Goal: Transaction & Acquisition: Obtain resource

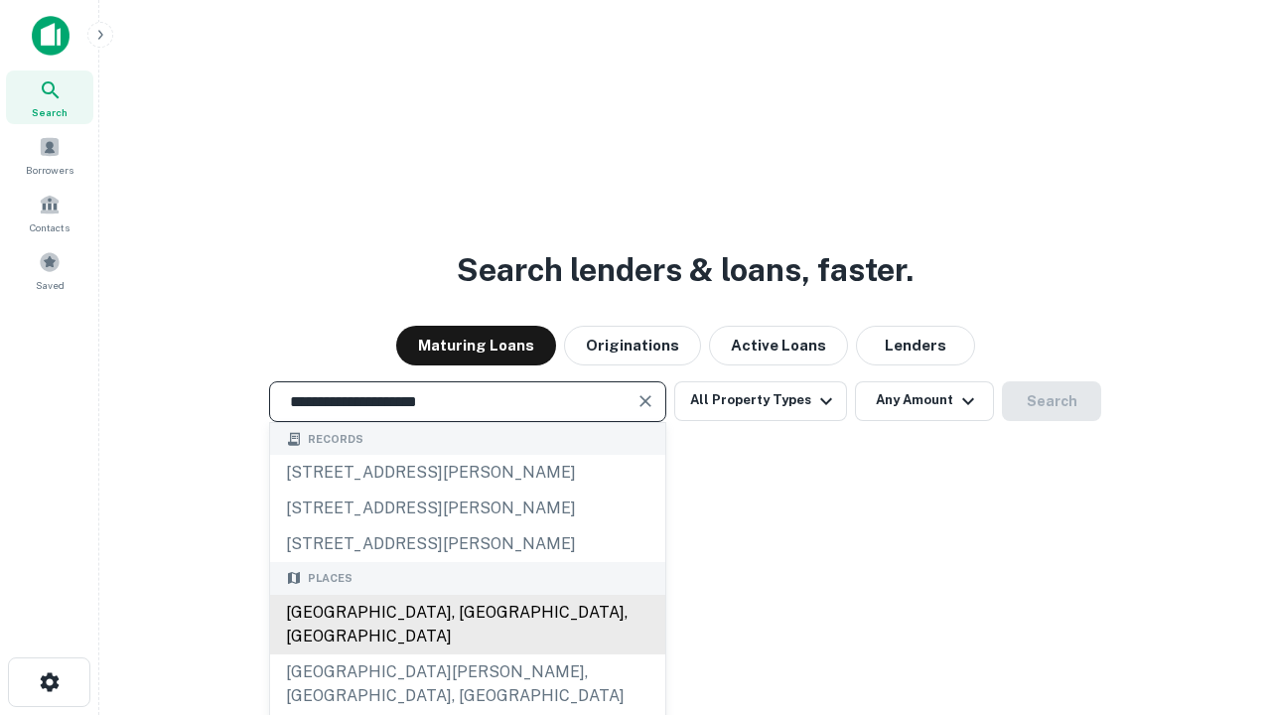
click at [467, 654] on div "[GEOGRAPHIC_DATA], [GEOGRAPHIC_DATA], [GEOGRAPHIC_DATA]" at bounding box center [467, 625] width 395 height 60
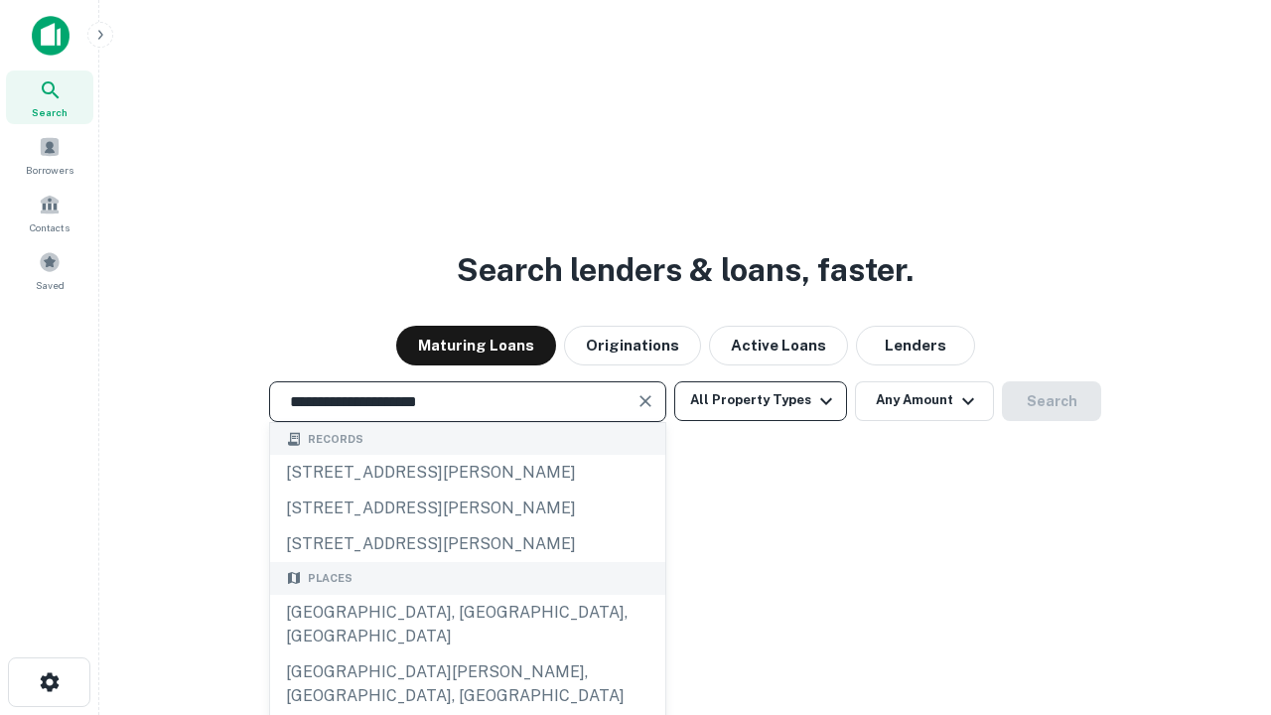
type input "**********"
click at [761, 400] on button "All Property Types" at bounding box center [760, 401] width 173 height 40
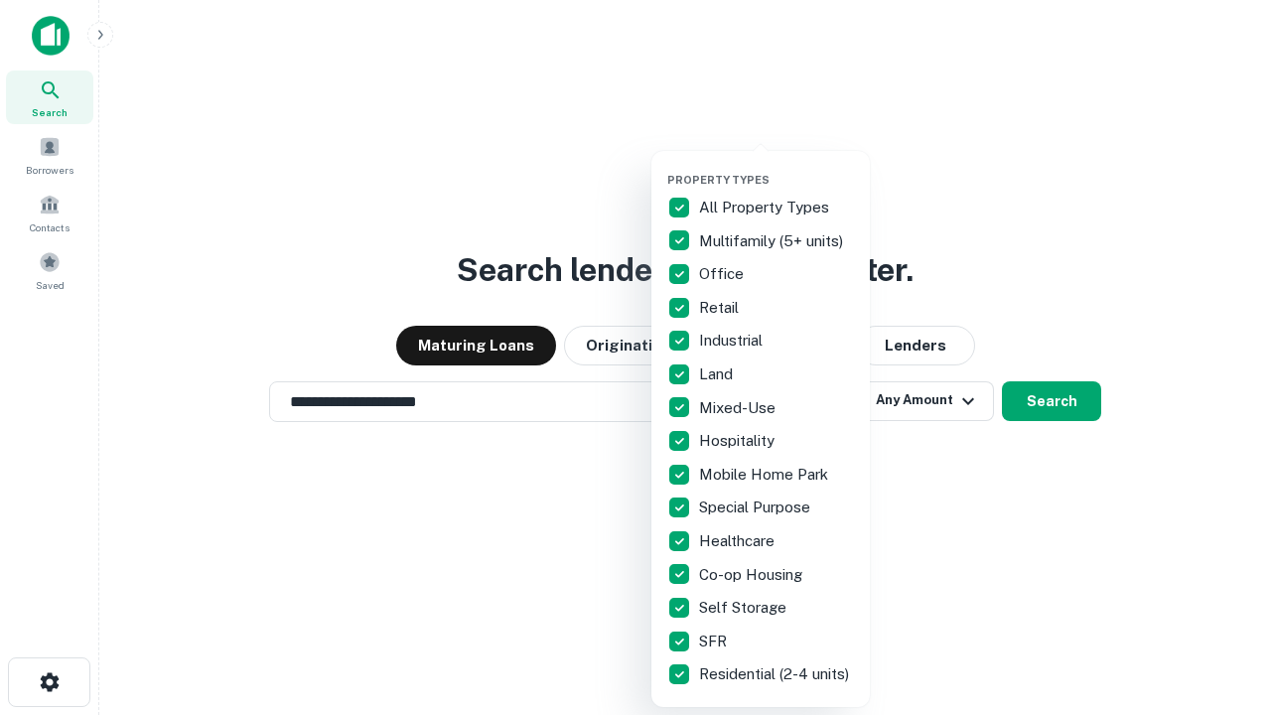
click at [776, 167] on button "button" at bounding box center [776, 167] width 218 height 1
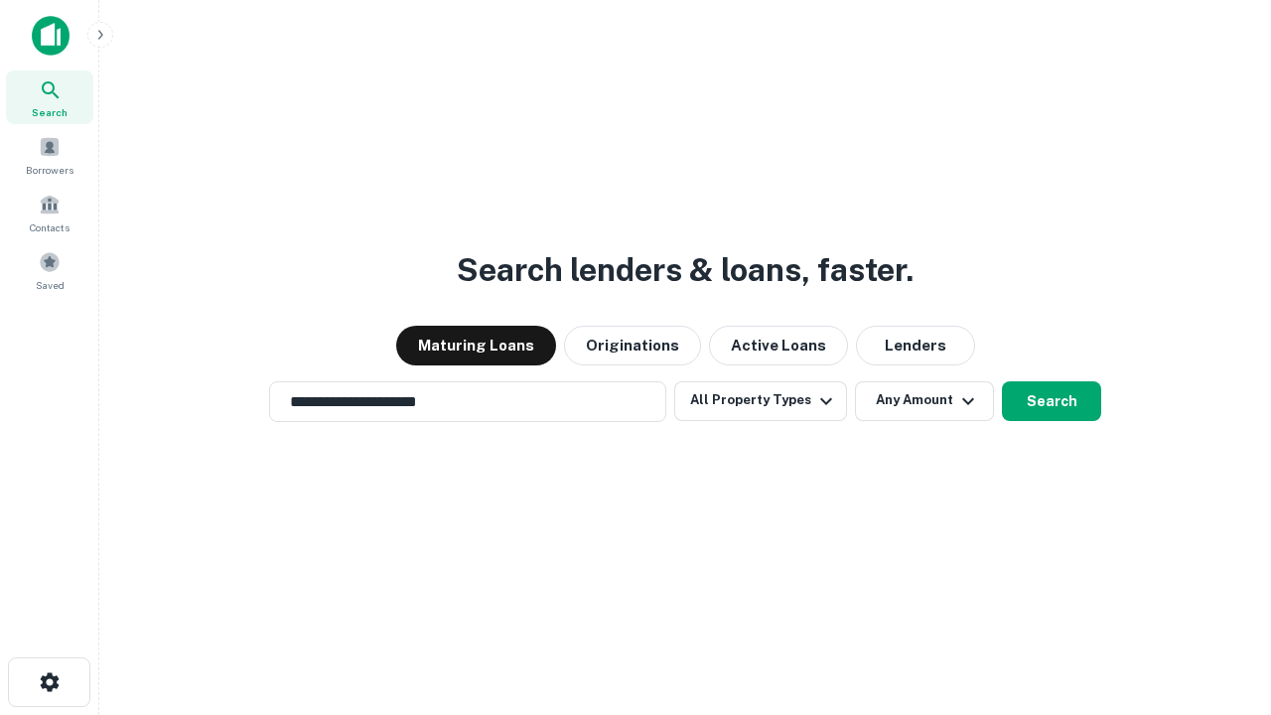
scroll to position [12, 239]
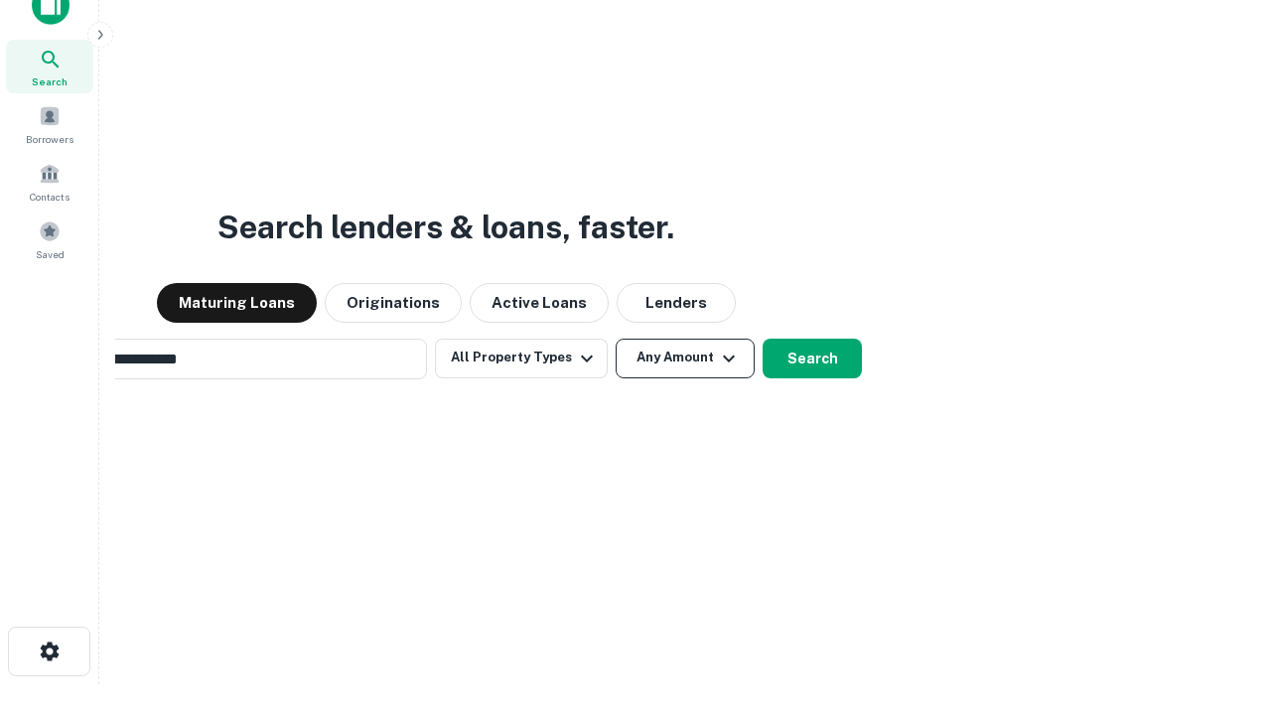
click at [616, 339] on button "Any Amount" at bounding box center [685, 359] width 139 height 40
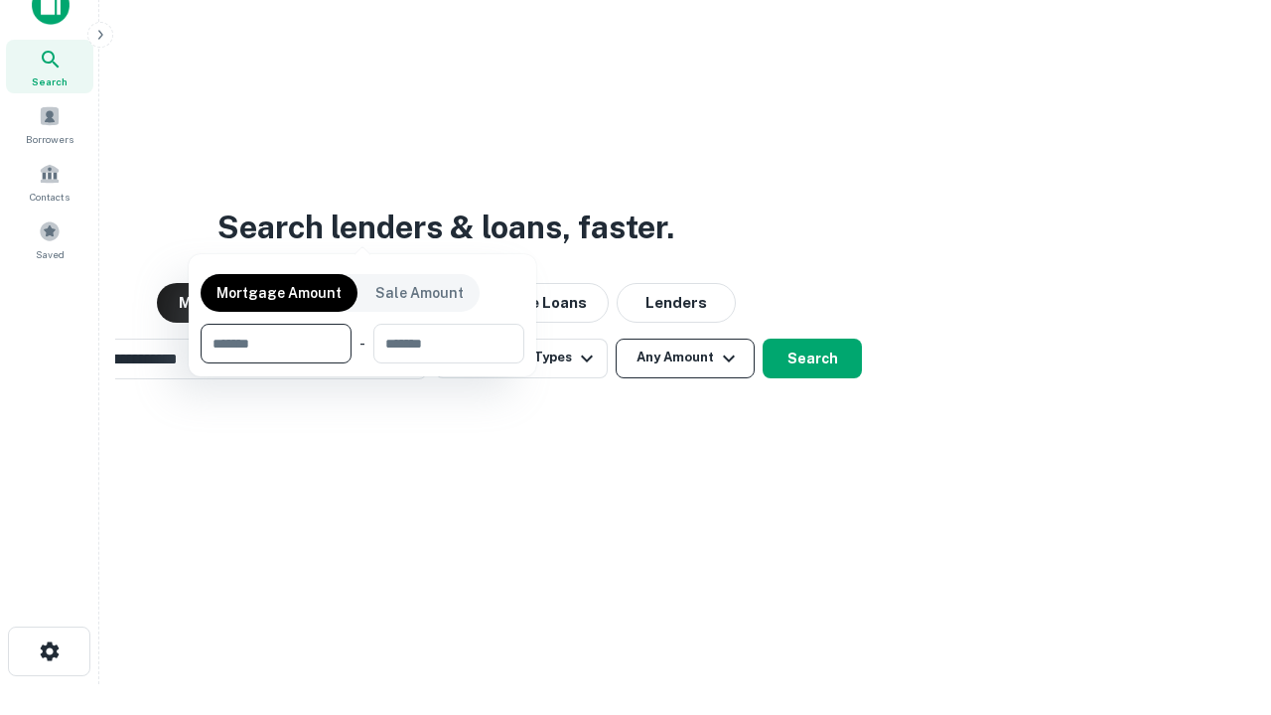
scroll to position [32, 0]
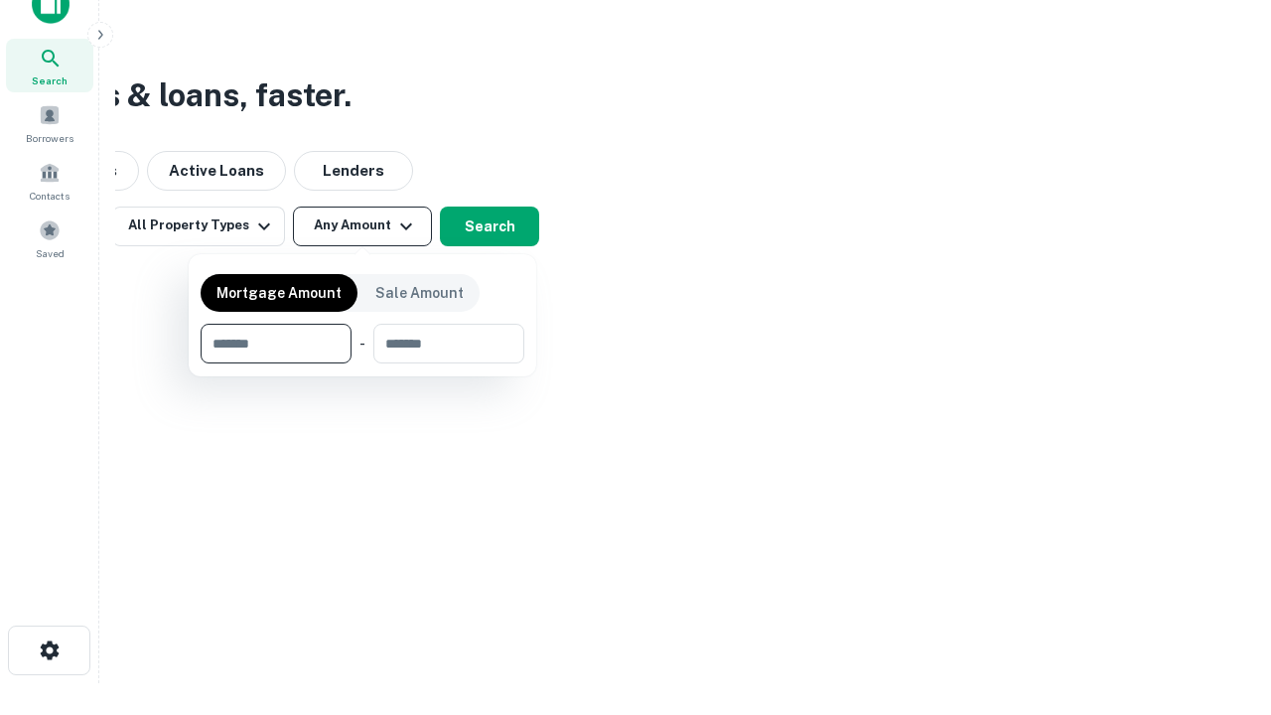
type input "*******"
click at [362, 363] on button "button" at bounding box center [363, 363] width 324 height 1
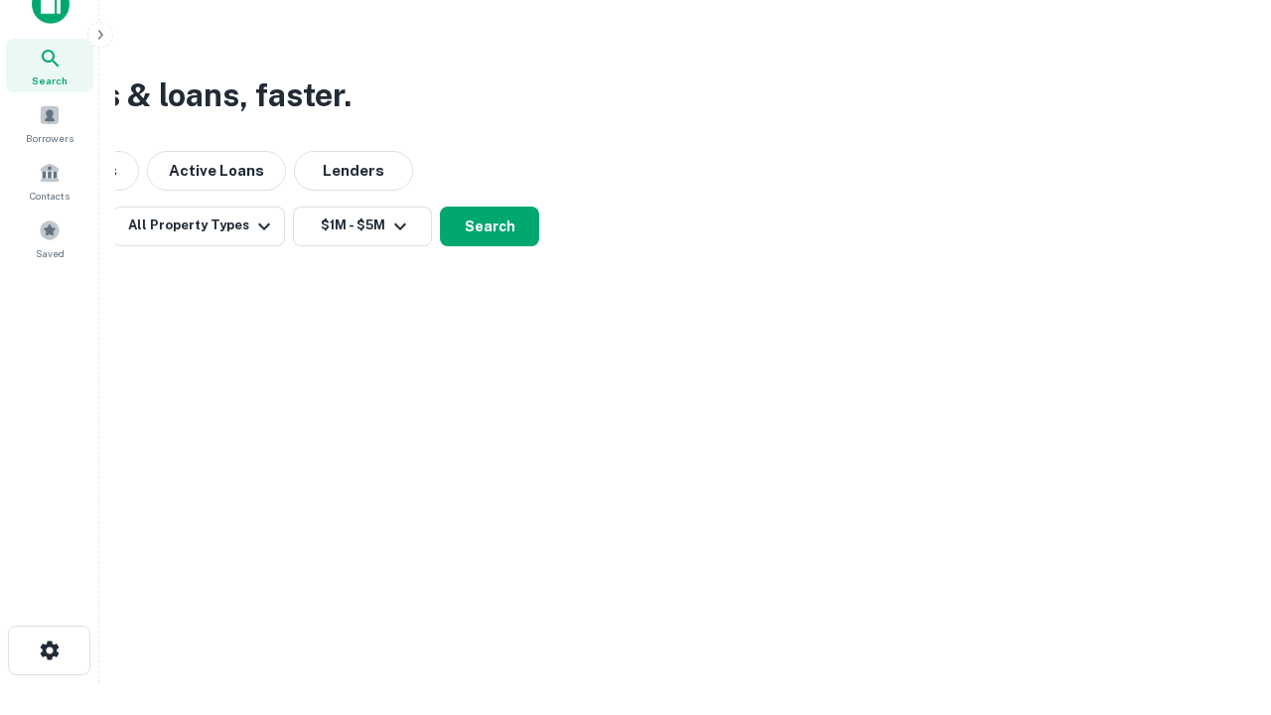
scroll to position [12, 366]
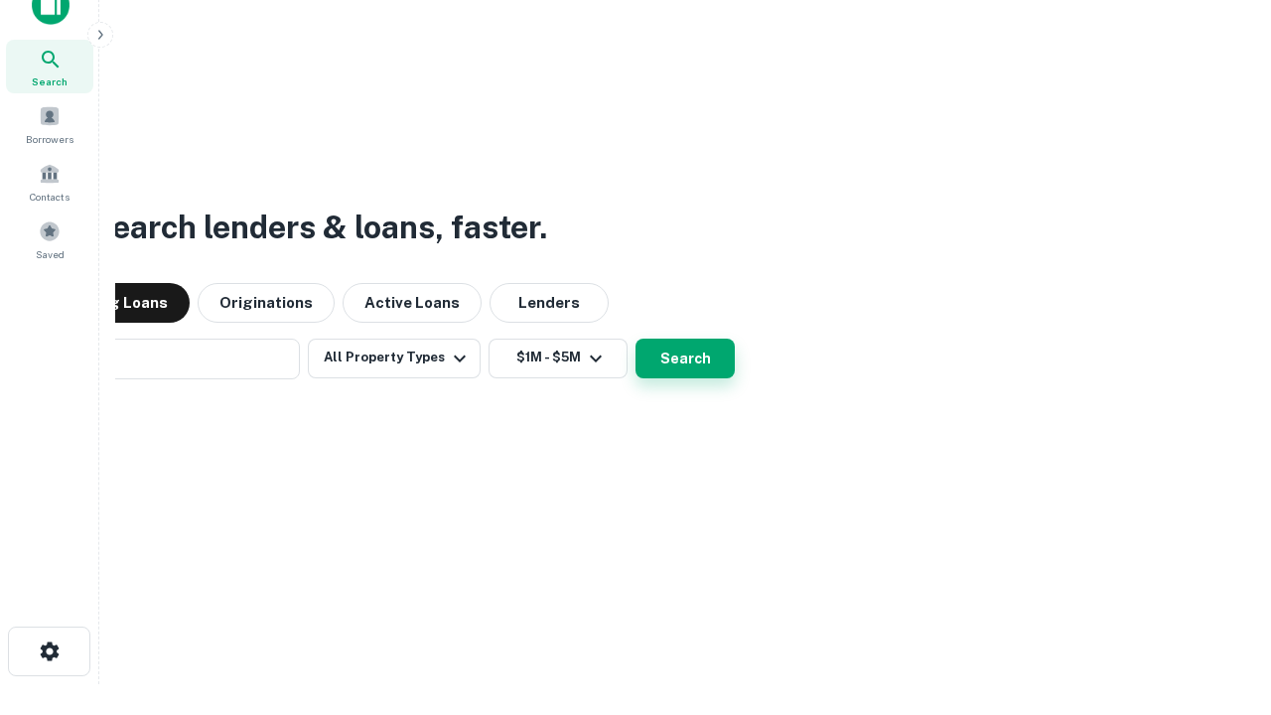
click at [635, 339] on button "Search" at bounding box center [684, 359] width 99 height 40
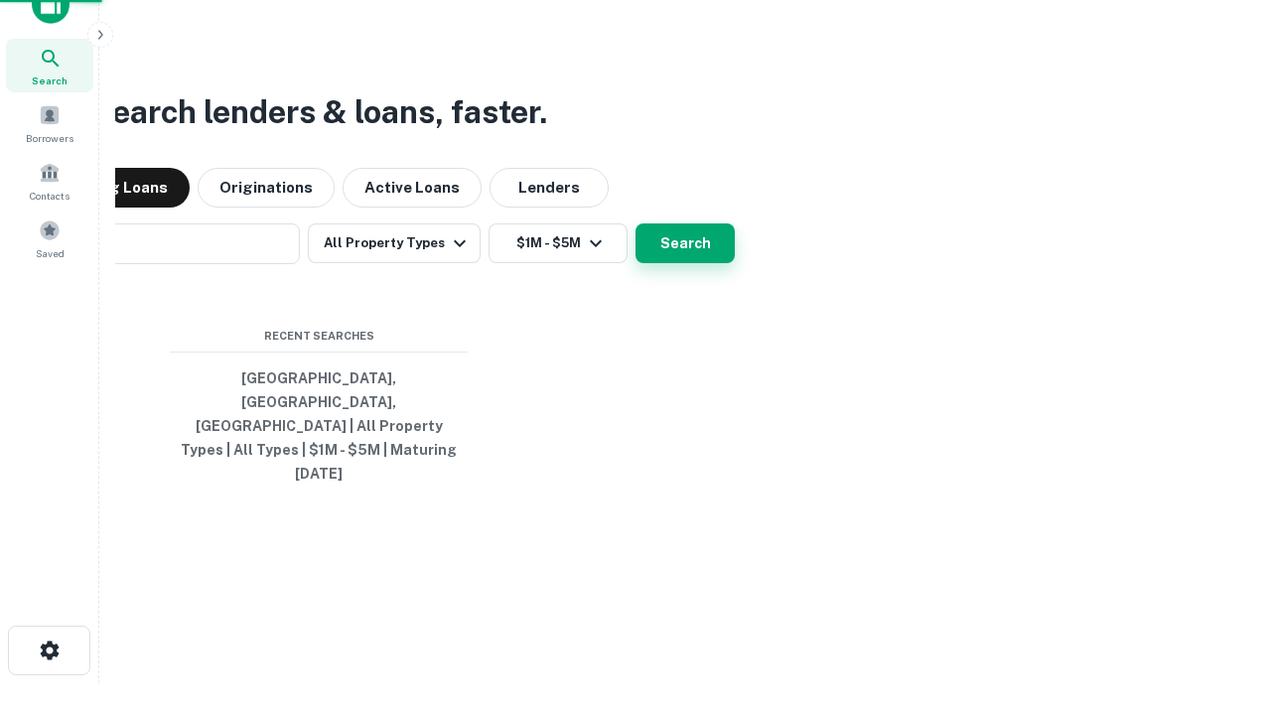
scroll to position [53, 562]
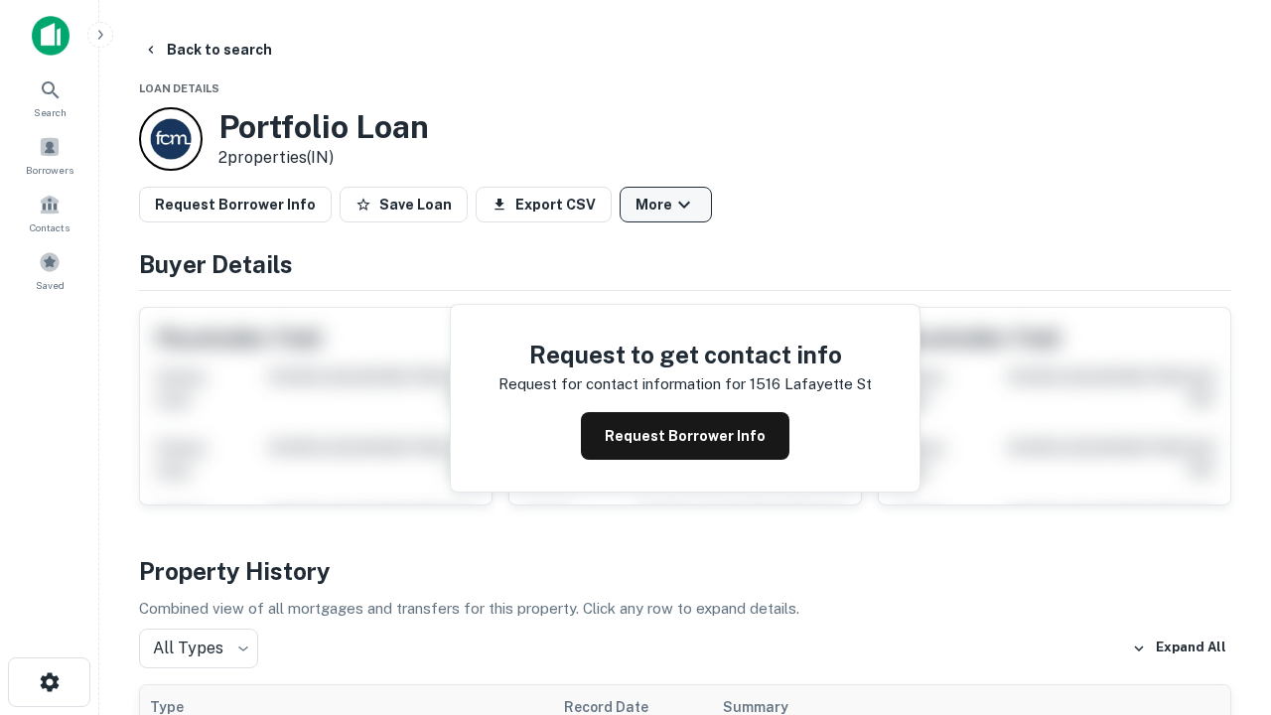
click at [665, 205] on button "More" at bounding box center [666, 205] width 92 height 36
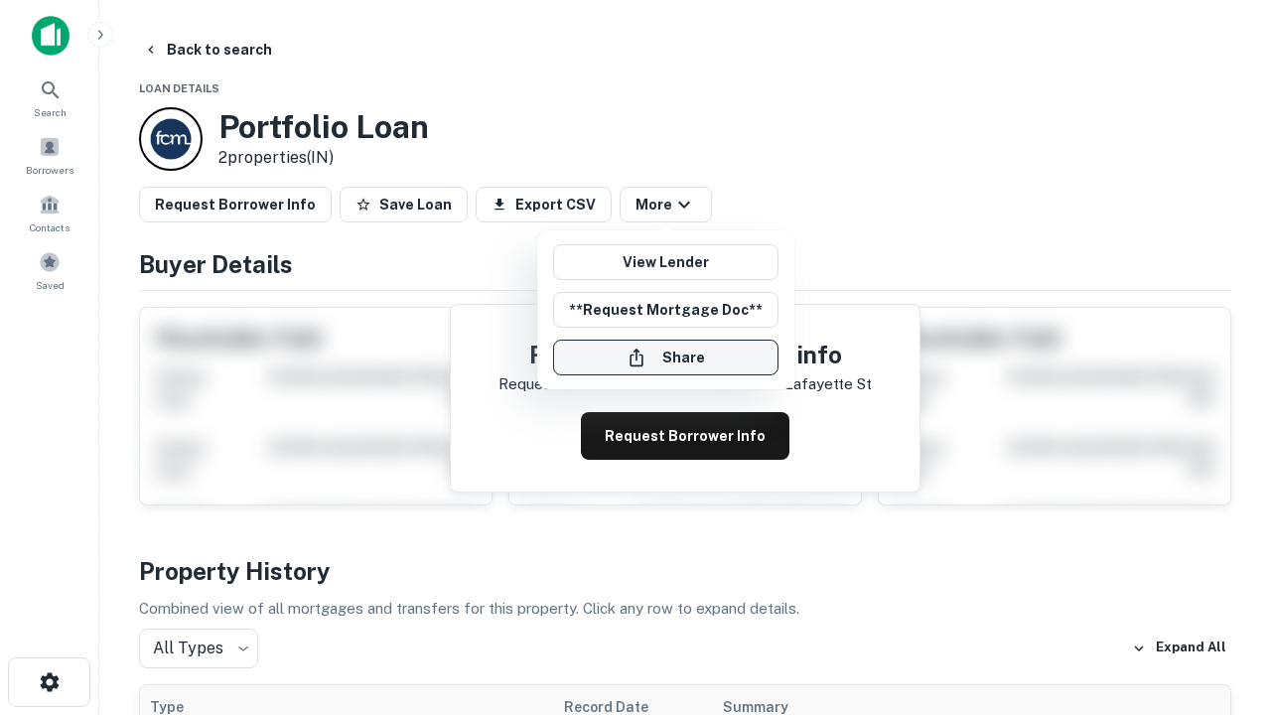
click at [665, 357] on button "Share" at bounding box center [665, 358] width 225 height 36
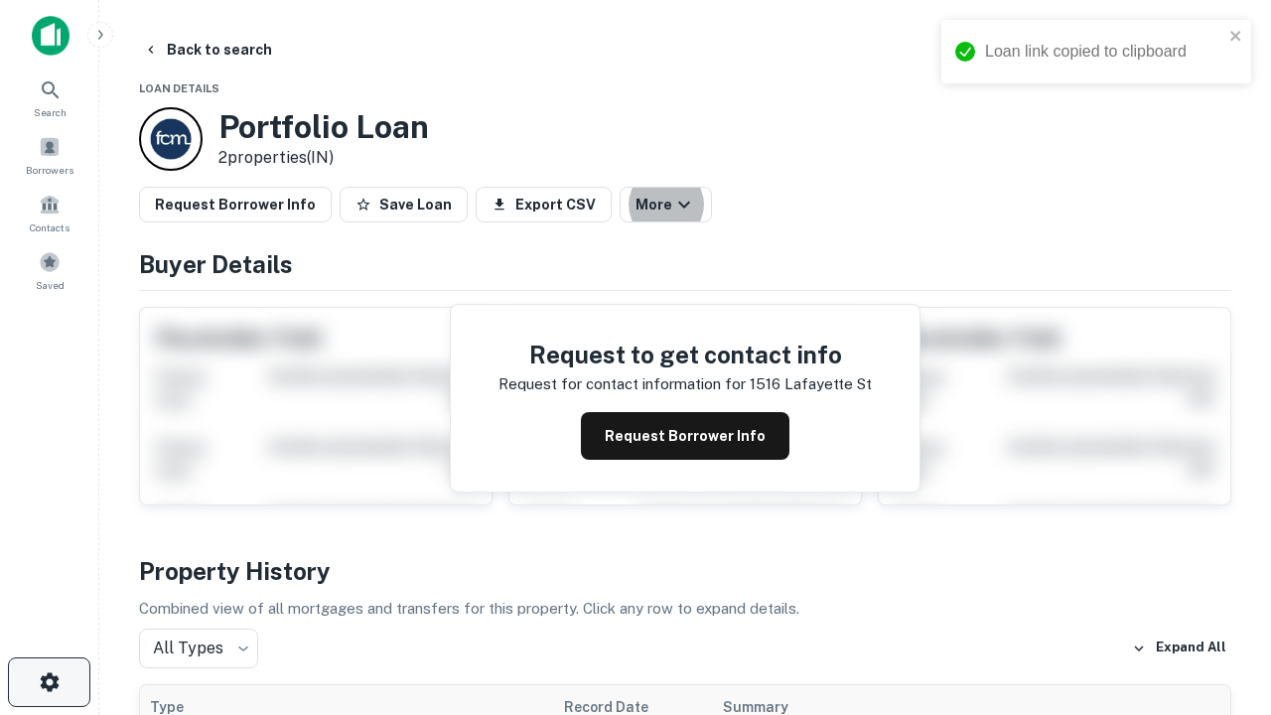
click at [49, 682] on icon "button" at bounding box center [50, 682] width 24 height 24
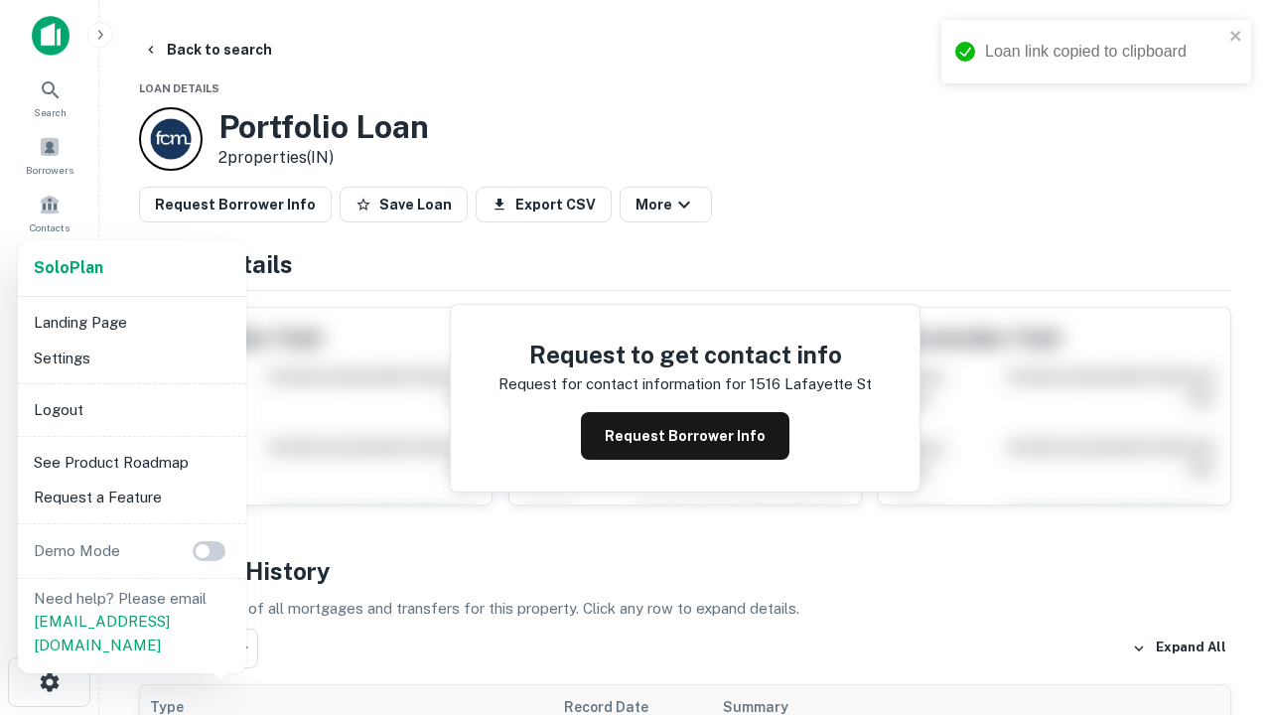
click at [131, 409] on li "Logout" at bounding box center [132, 410] width 212 height 36
